Goal: Navigation & Orientation: Find specific page/section

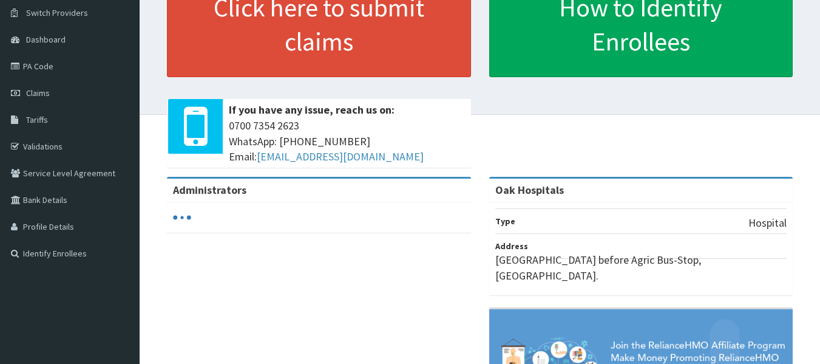
scroll to position [94, 0]
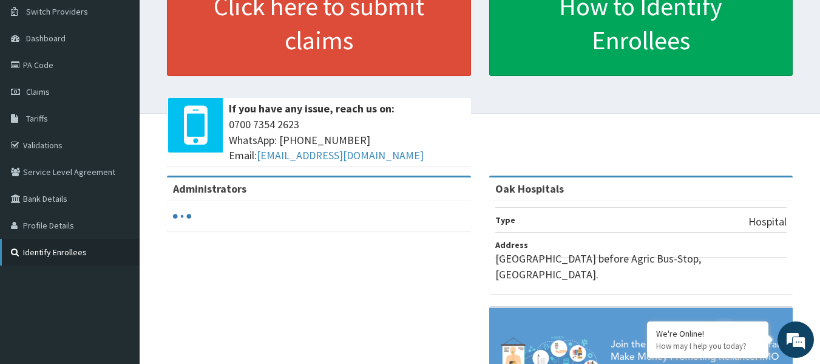
click at [43, 254] on link "Identify Enrollees" at bounding box center [70, 252] width 140 height 27
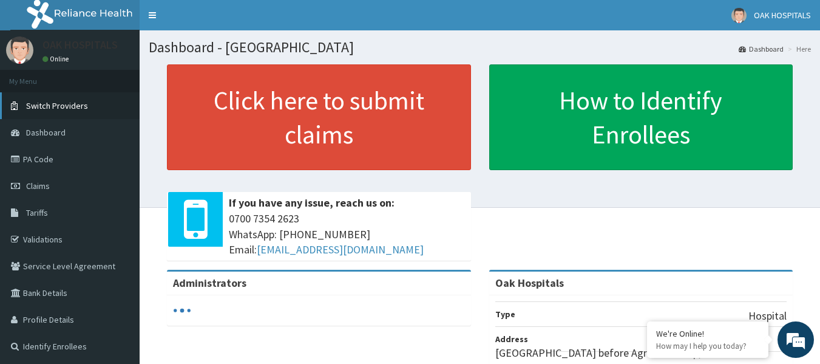
click at [64, 103] on span "Switch Providers" at bounding box center [57, 105] width 62 height 11
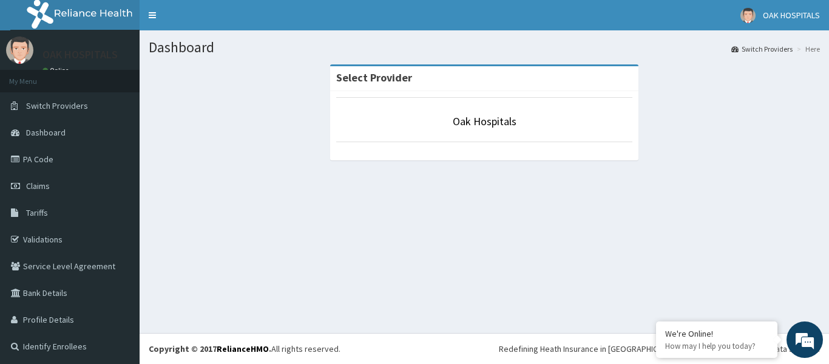
click at [50, 129] on span "Dashboard" at bounding box center [45, 132] width 39 height 11
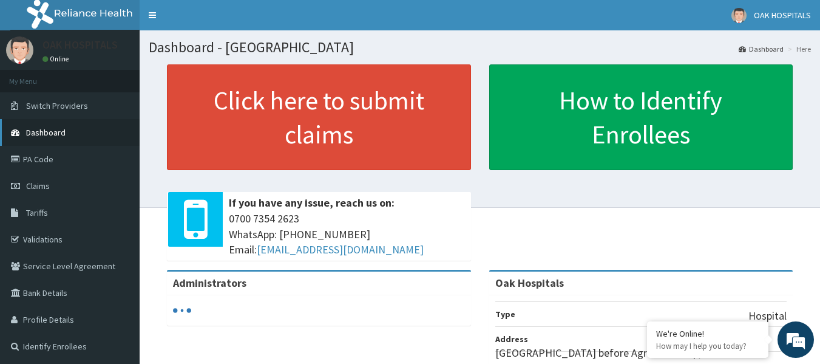
click at [47, 132] on span "Dashboard" at bounding box center [45, 132] width 39 height 11
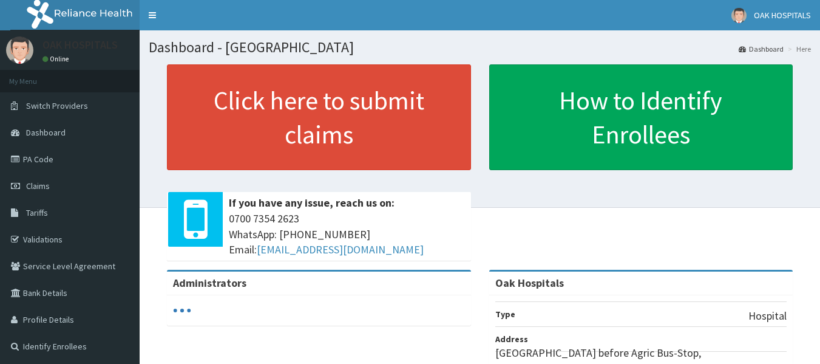
click at [52, 129] on span "Dashboard" at bounding box center [45, 132] width 39 height 11
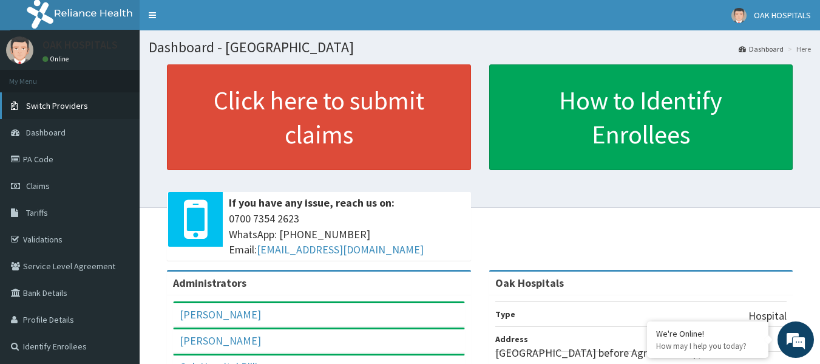
click at [42, 104] on span "Switch Providers" at bounding box center [57, 105] width 62 height 11
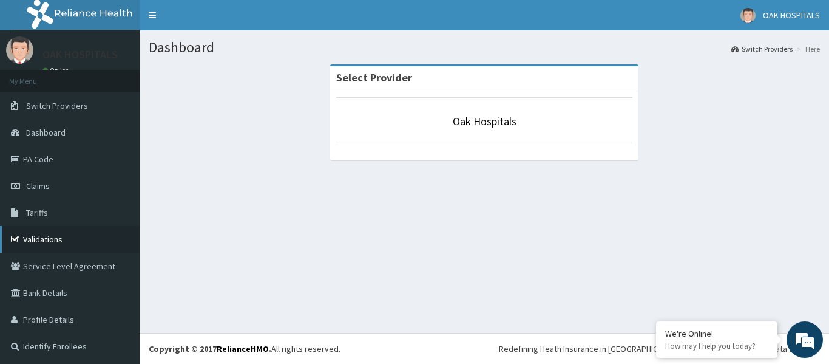
click at [38, 236] on link "Validations" at bounding box center [70, 239] width 140 height 27
